Goal: Information Seeking & Learning: Learn about a topic

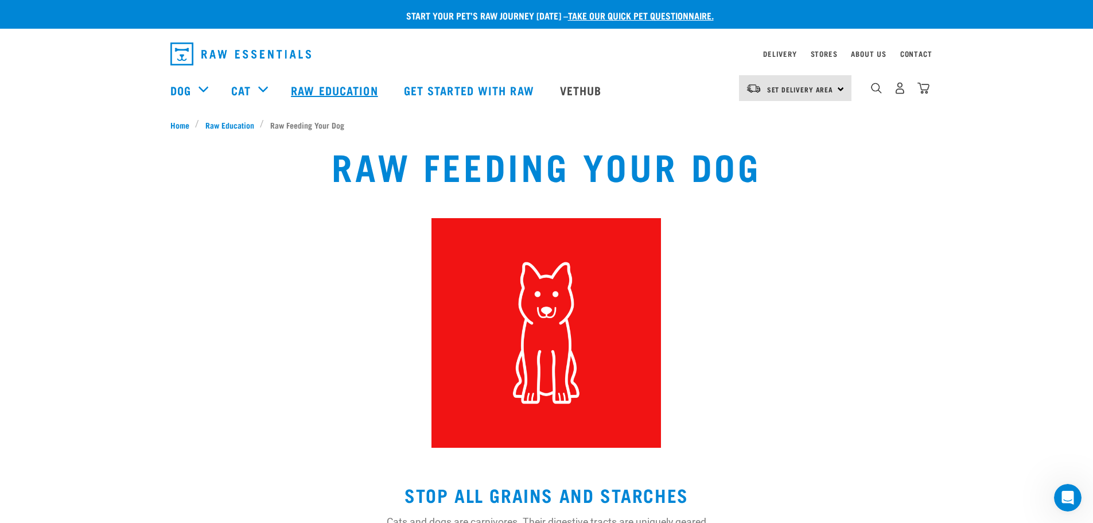
click at [358, 95] on link "Raw Education" at bounding box center [336, 90] width 112 height 46
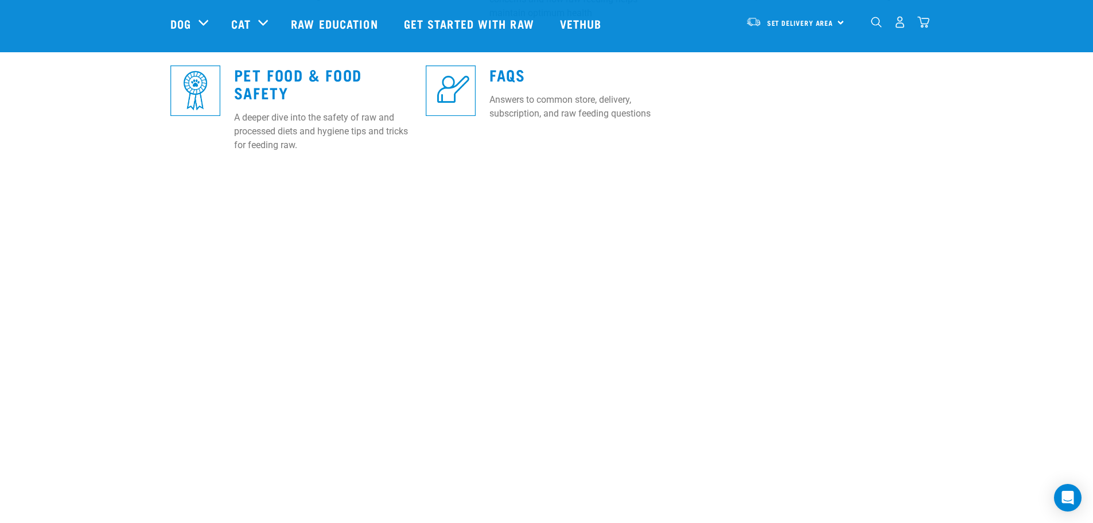
scroll to position [517, 0]
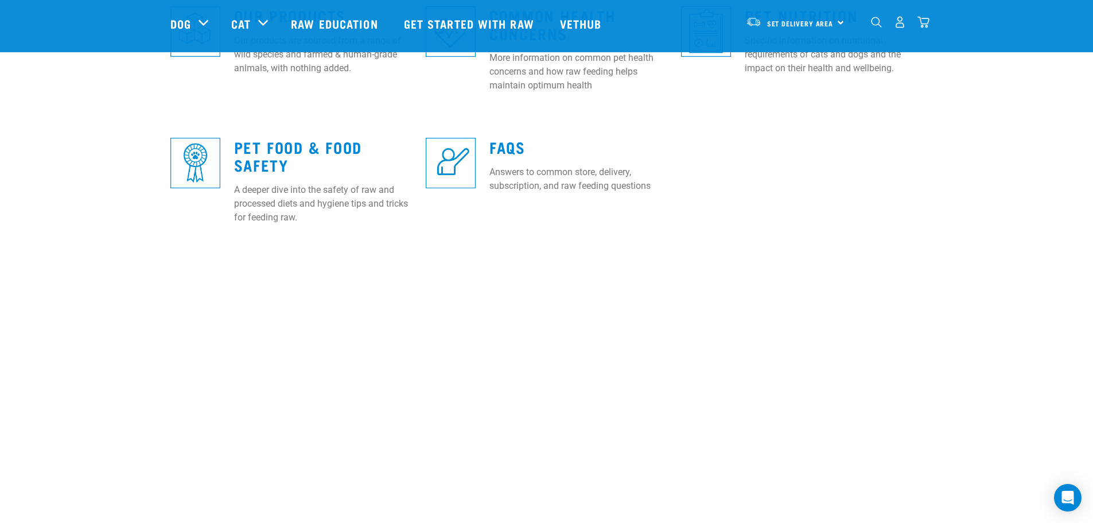
drag, startPoint x: 0, startPoint y: 0, endPoint x: 62, endPoint y: 74, distance: 96.6
click at [62, 75] on div "Raw Feeding 101 The cat and dog owners' guide to the benefits of raw feeding. I…" at bounding box center [546, 52] width 1093 height 390
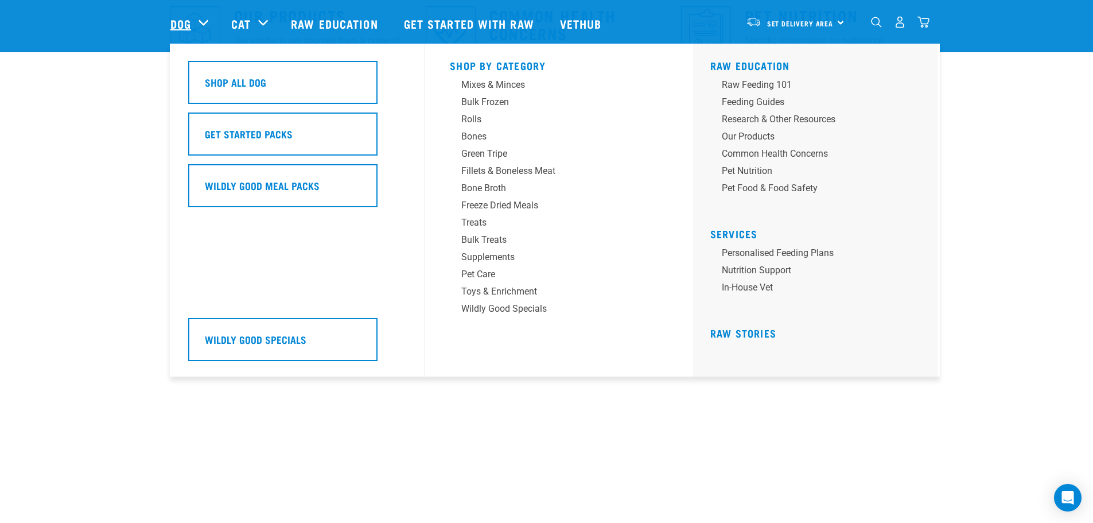
click at [188, 26] on link "Dog" at bounding box center [180, 23] width 21 height 17
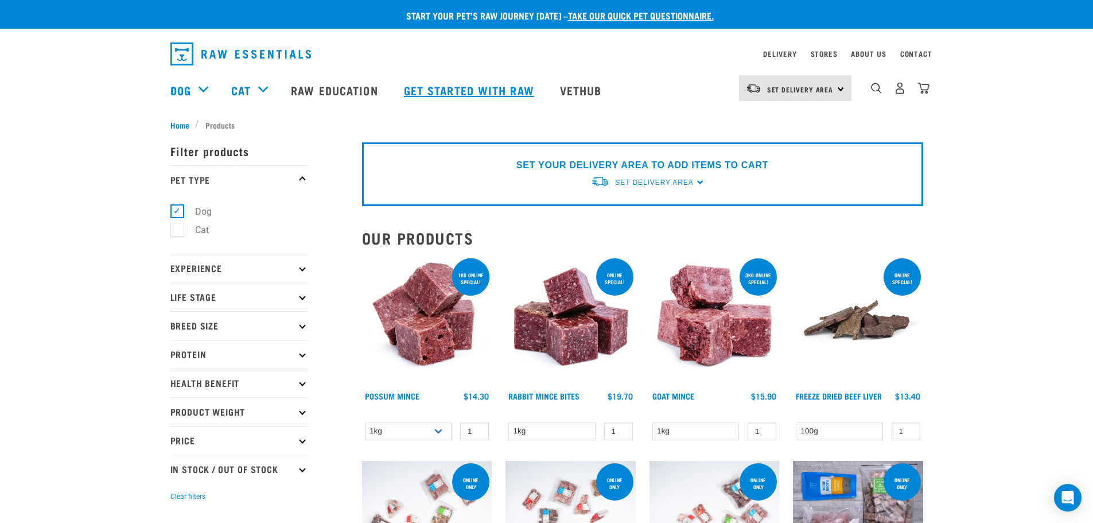
click at [498, 98] on link "Get started with Raw" at bounding box center [471, 90] width 156 height 46
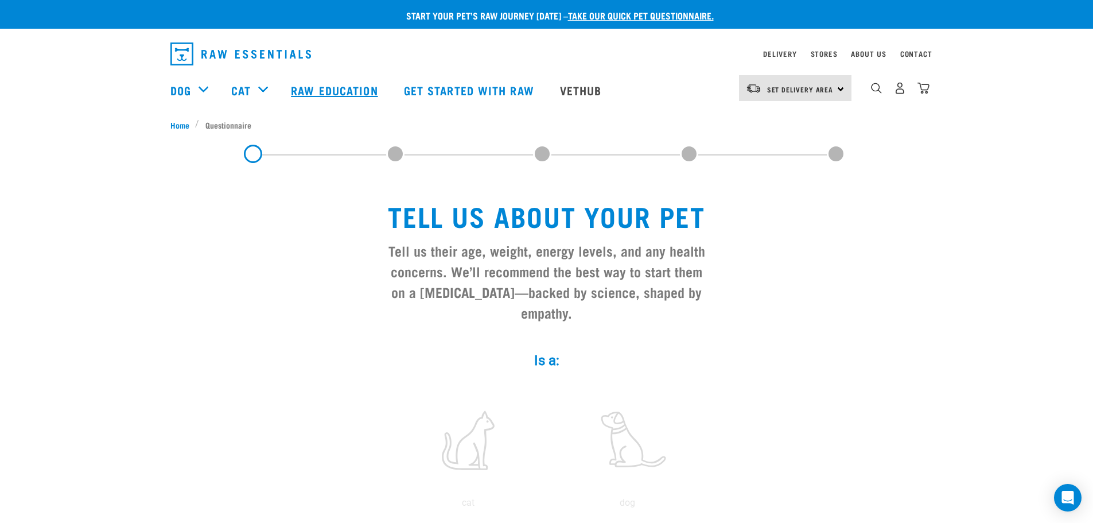
click at [346, 86] on link "Raw Education" at bounding box center [336, 90] width 112 height 46
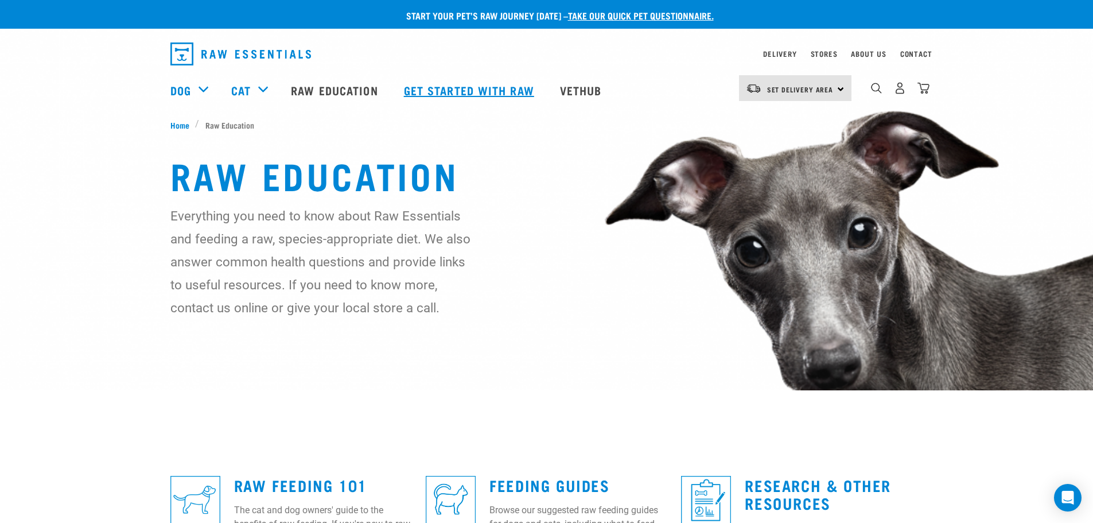
click at [517, 92] on link "Get started with Raw" at bounding box center [471, 90] width 156 height 46
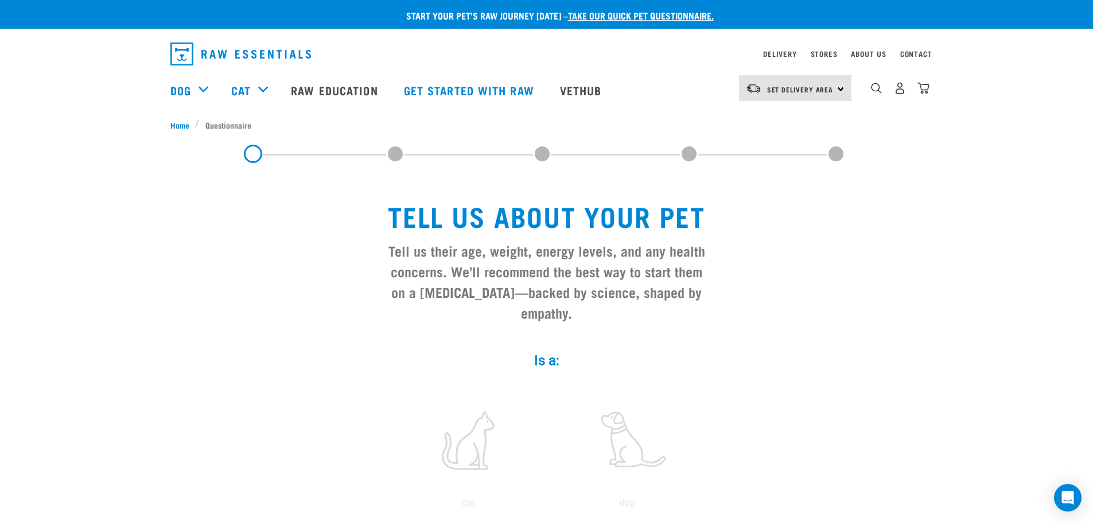
click at [255, 56] on img "dropdown navigation" at bounding box center [240, 53] width 141 height 23
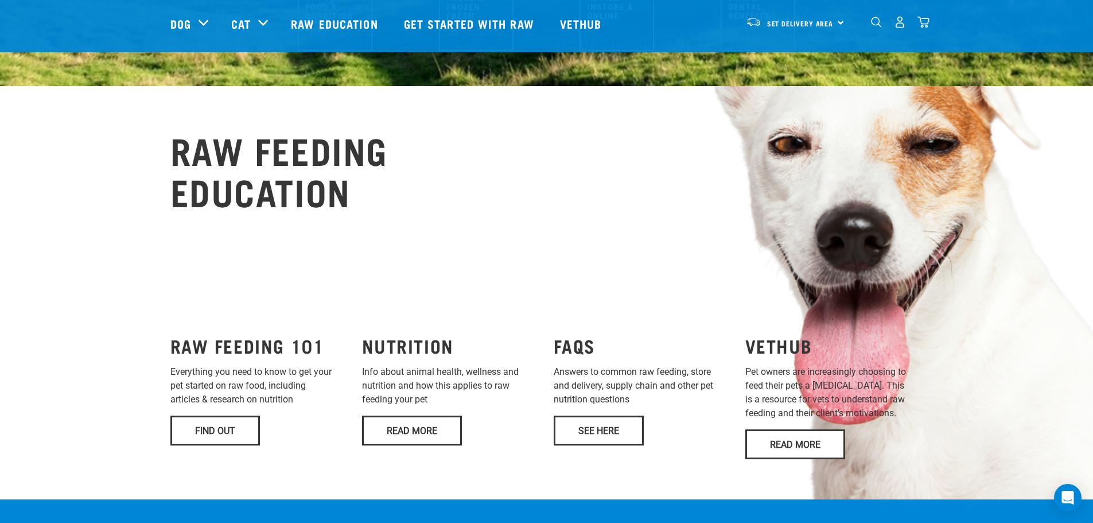
scroll to position [689, 0]
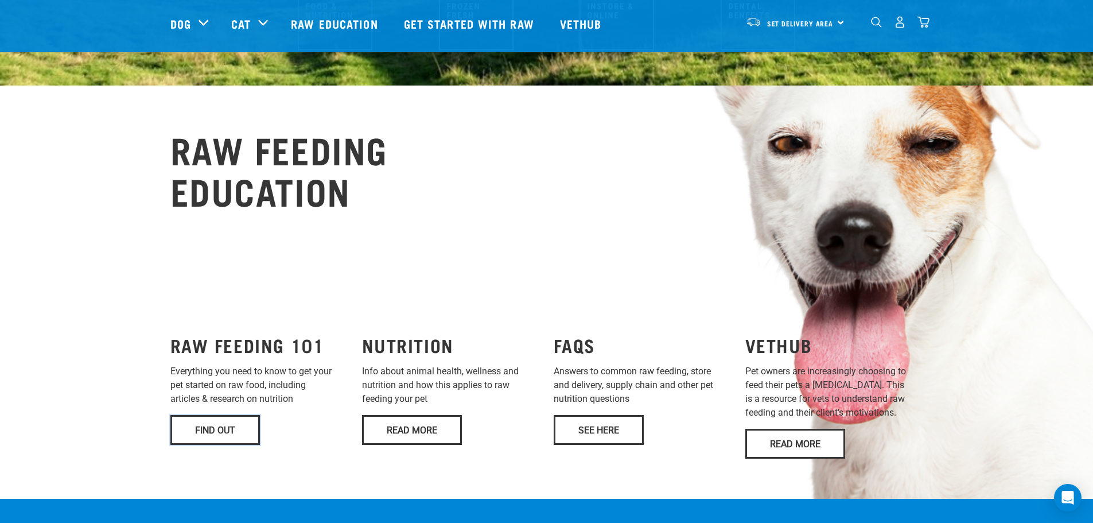
click at [202, 415] on link "Find Out" at bounding box center [215, 430] width 90 height 30
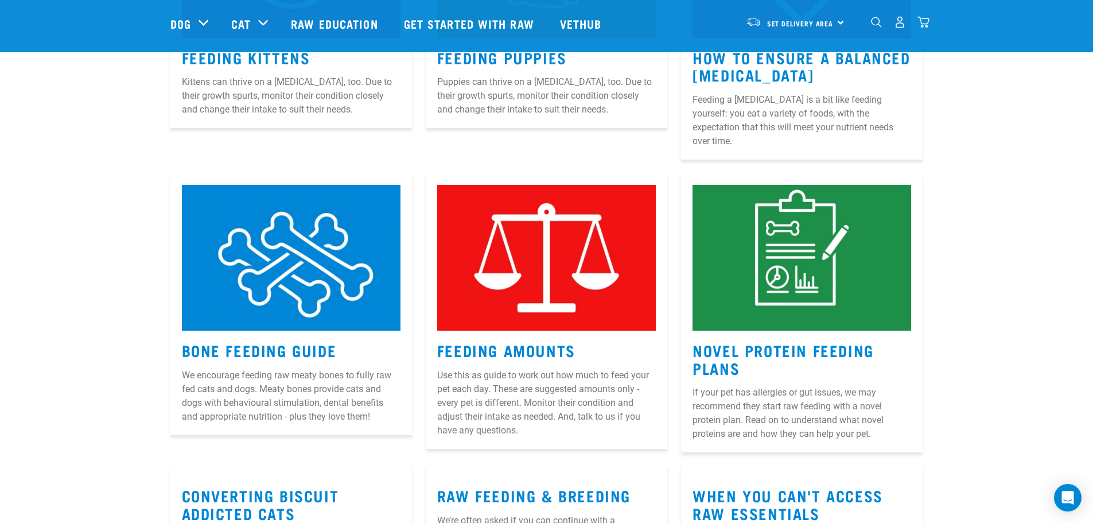
scroll to position [976, 0]
click at [250, 345] on link "Bone Feeding Guide" at bounding box center [259, 349] width 155 height 9
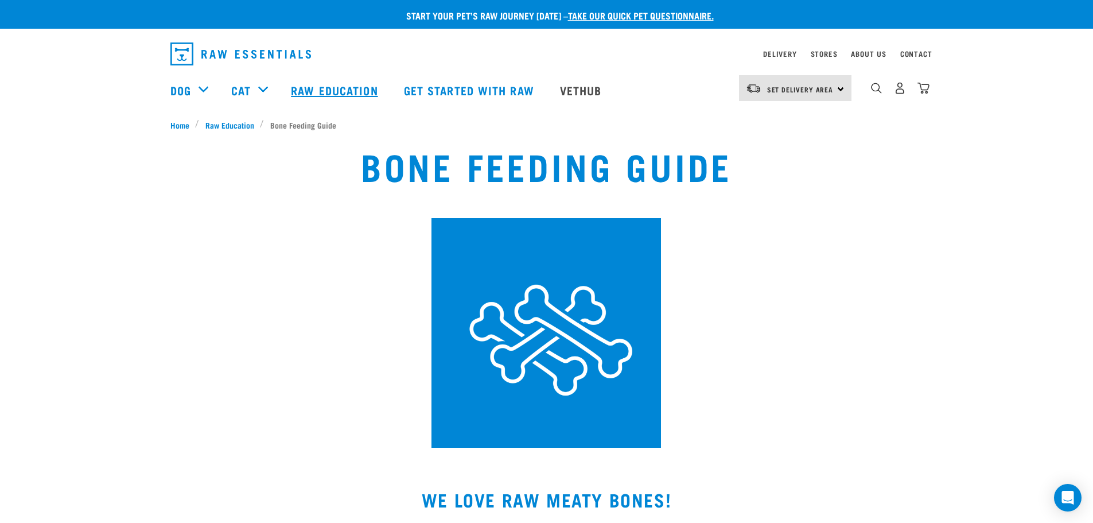
click at [346, 93] on link "Raw Education" at bounding box center [336, 90] width 112 height 46
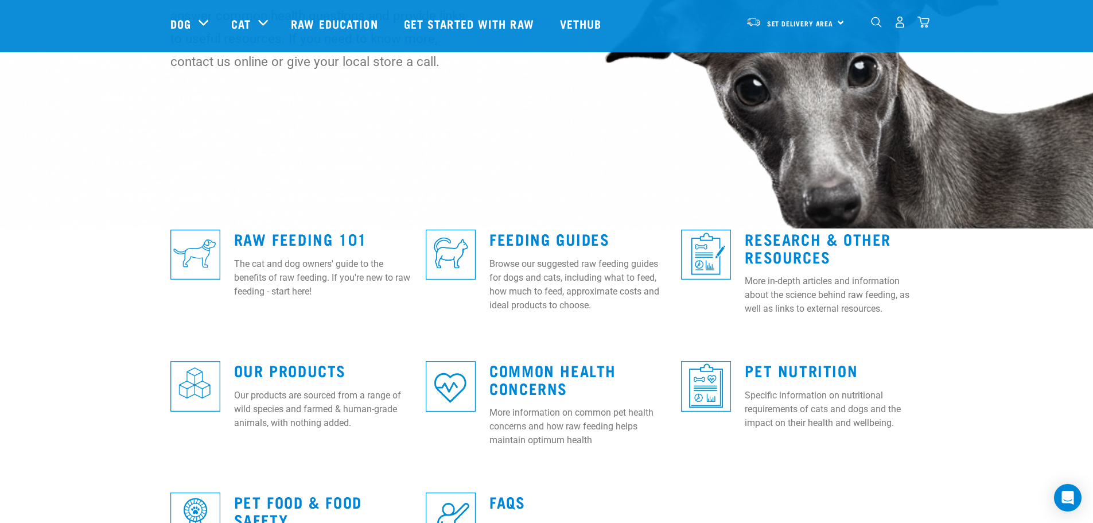
scroll to position [230, 0]
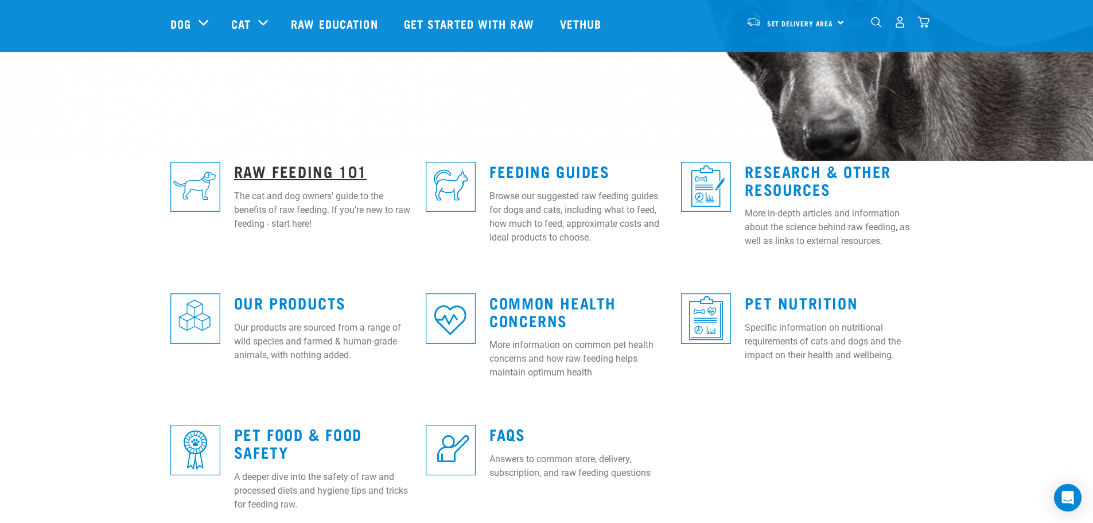
click at [292, 173] on link "Raw Feeding 101" at bounding box center [300, 170] width 133 height 9
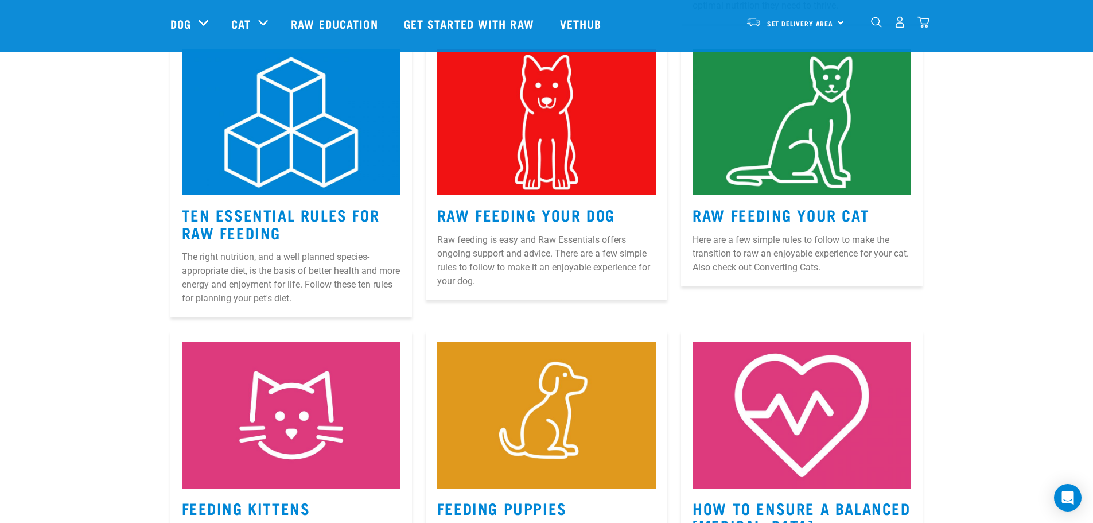
scroll to position [631, 0]
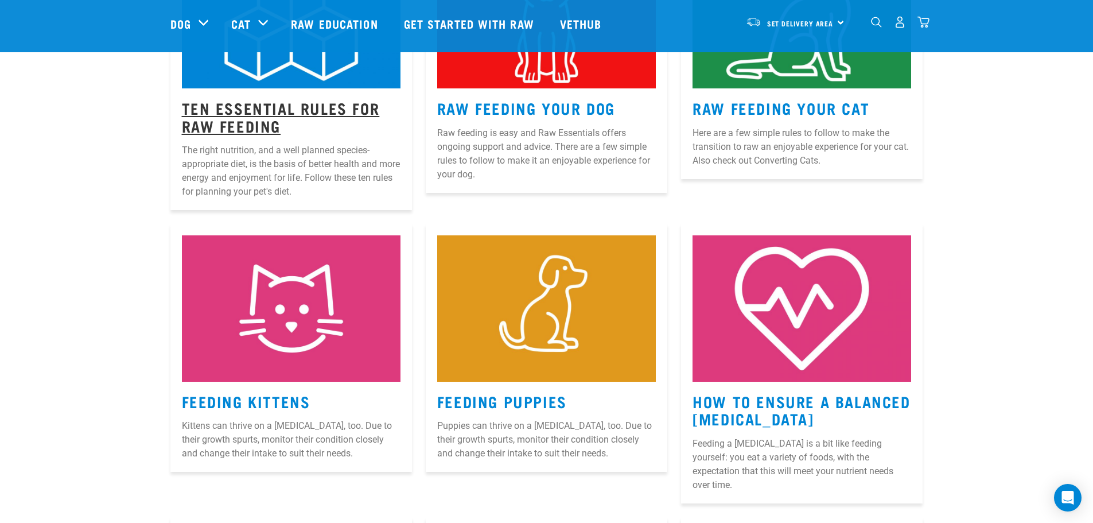
click at [201, 122] on link "Ten Essential Rules for Raw Feeding" at bounding box center [281, 116] width 198 height 26
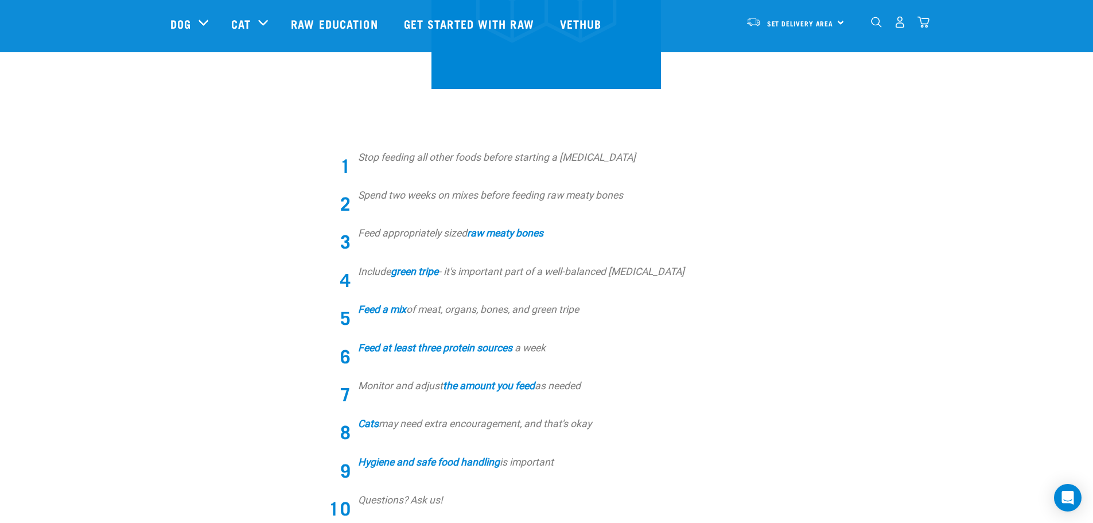
scroll to position [344, 0]
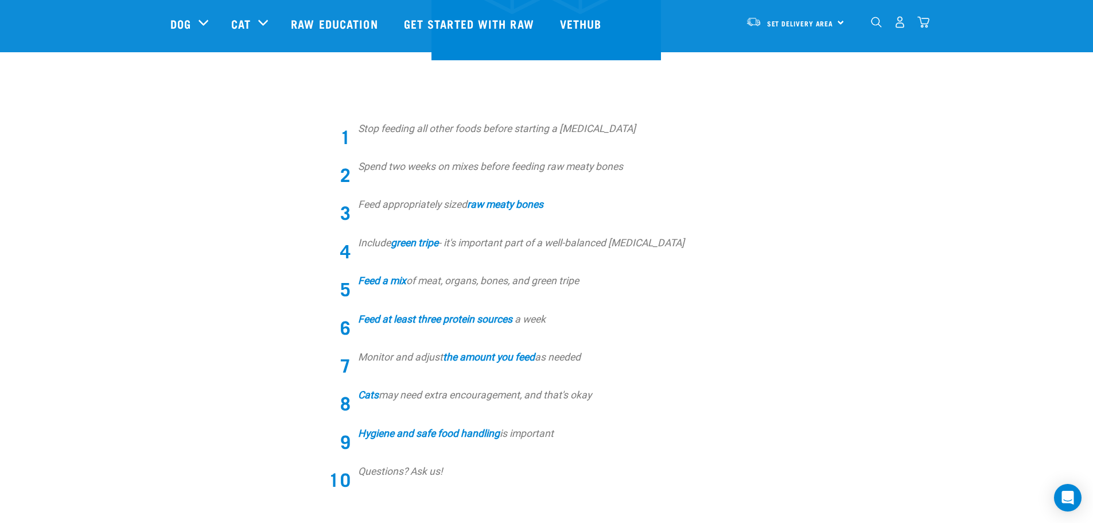
drag, startPoint x: 404, startPoint y: 184, endPoint x: 208, endPoint y: 243, distance: 205.0
click at [208, 243] on div "Stop feeding all other foods before starting a raw diet Spend two weeks on mixe…" at bounding box center [547, 307] width 767 height 407
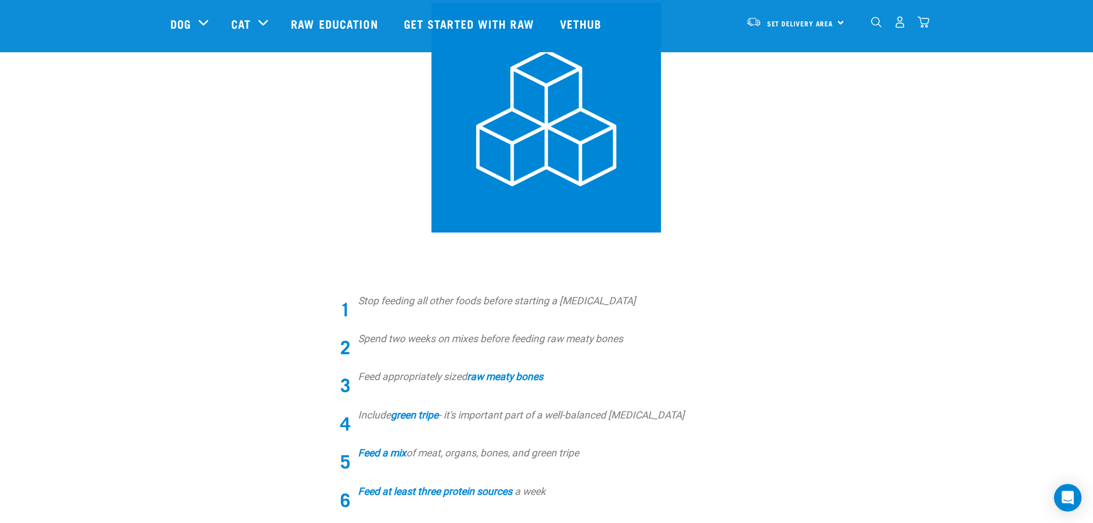
scroll to position [0, 0]
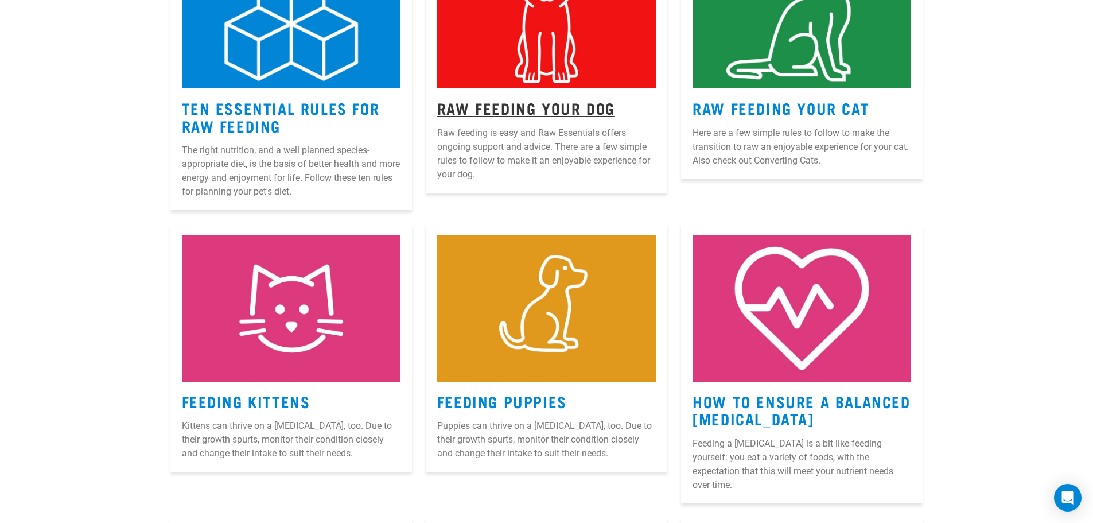
click at [546, 107] on link "Raw Feeding Your Dog" at bounding box center [526, 107] width 178 height 9
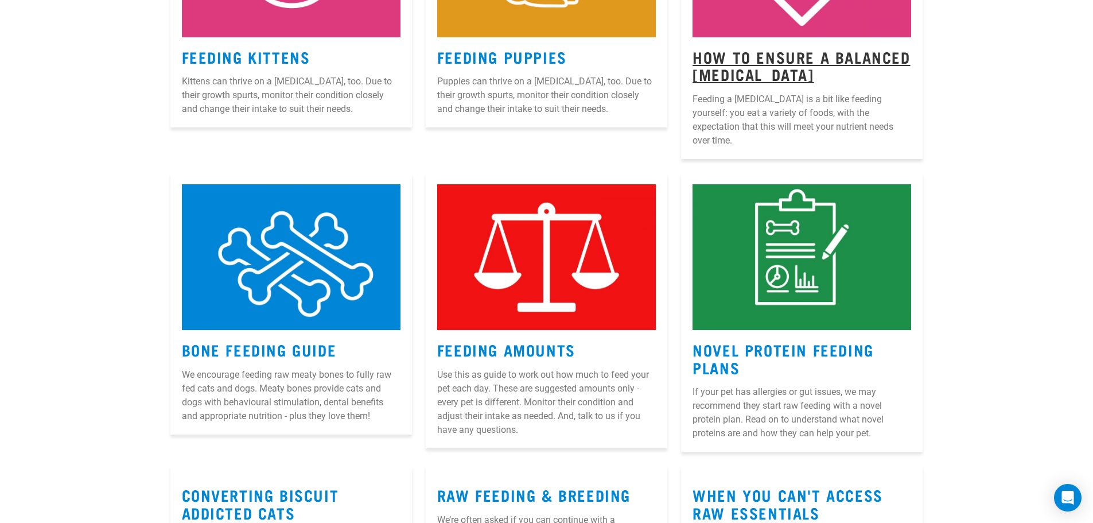
click at [823, 63] on link "How to Ensure a Balanced [MEDICAL_DATA]" at bounding box center [802, 65] width 218 height 26
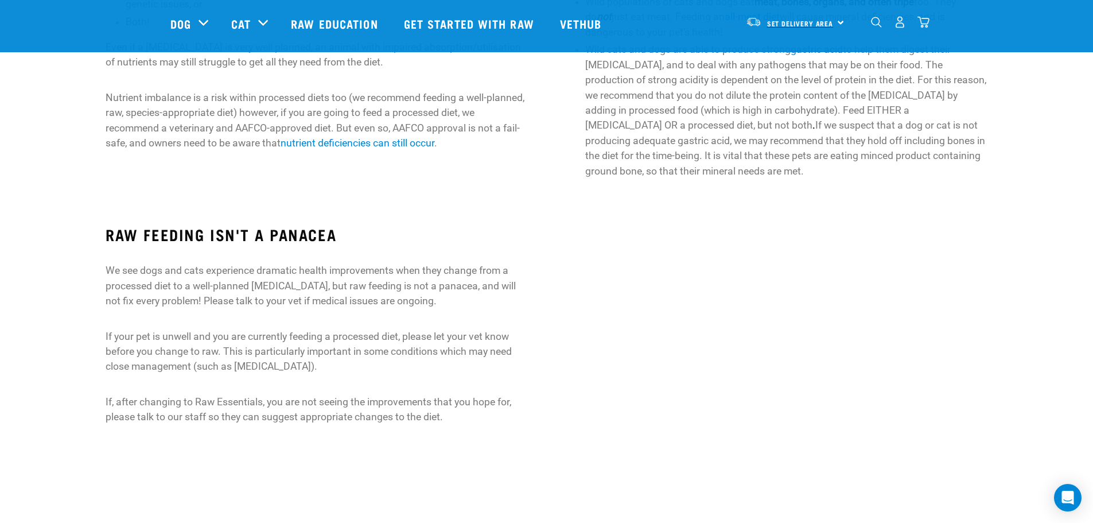
scroll to position [689, 0]
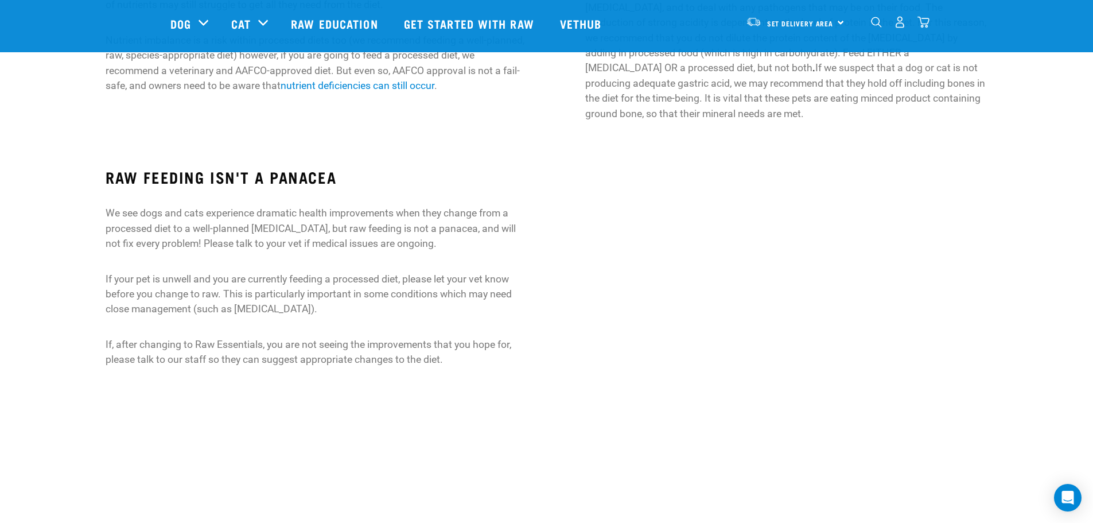
drag, startPoint x: 805, startPoint y: 29, endPoint x: 743, endPoint y: 172, distance: 155.8
click at [743, 172] on div at bounding box center [775, 273] width 459 height 242
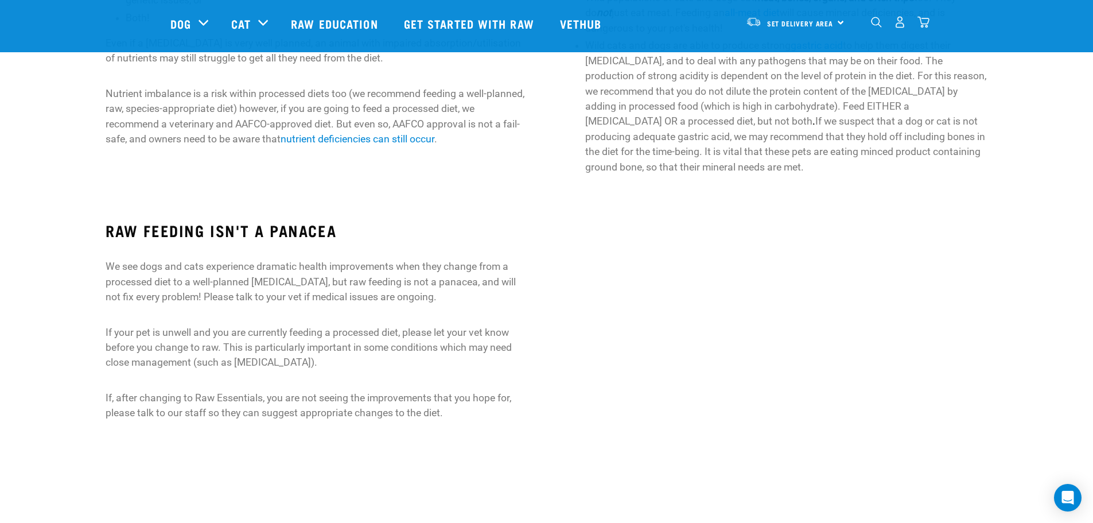
scroll to position [517, 0]
